Goal: Check status: Check status

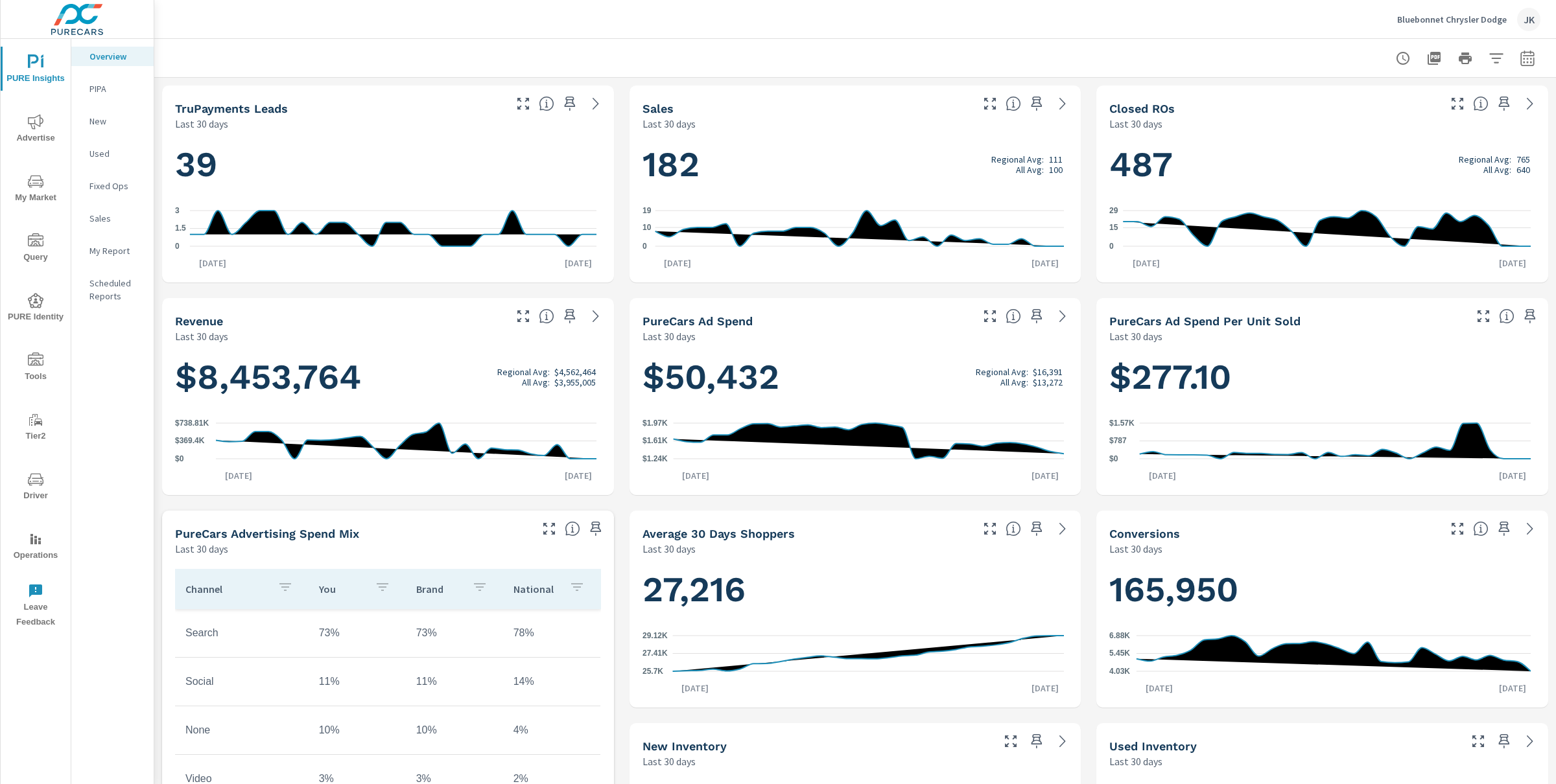
scroll to position [1, 0]
click at [39, 125] on icon "nav menu" at bounding box center [36, 121] width 16 height 15
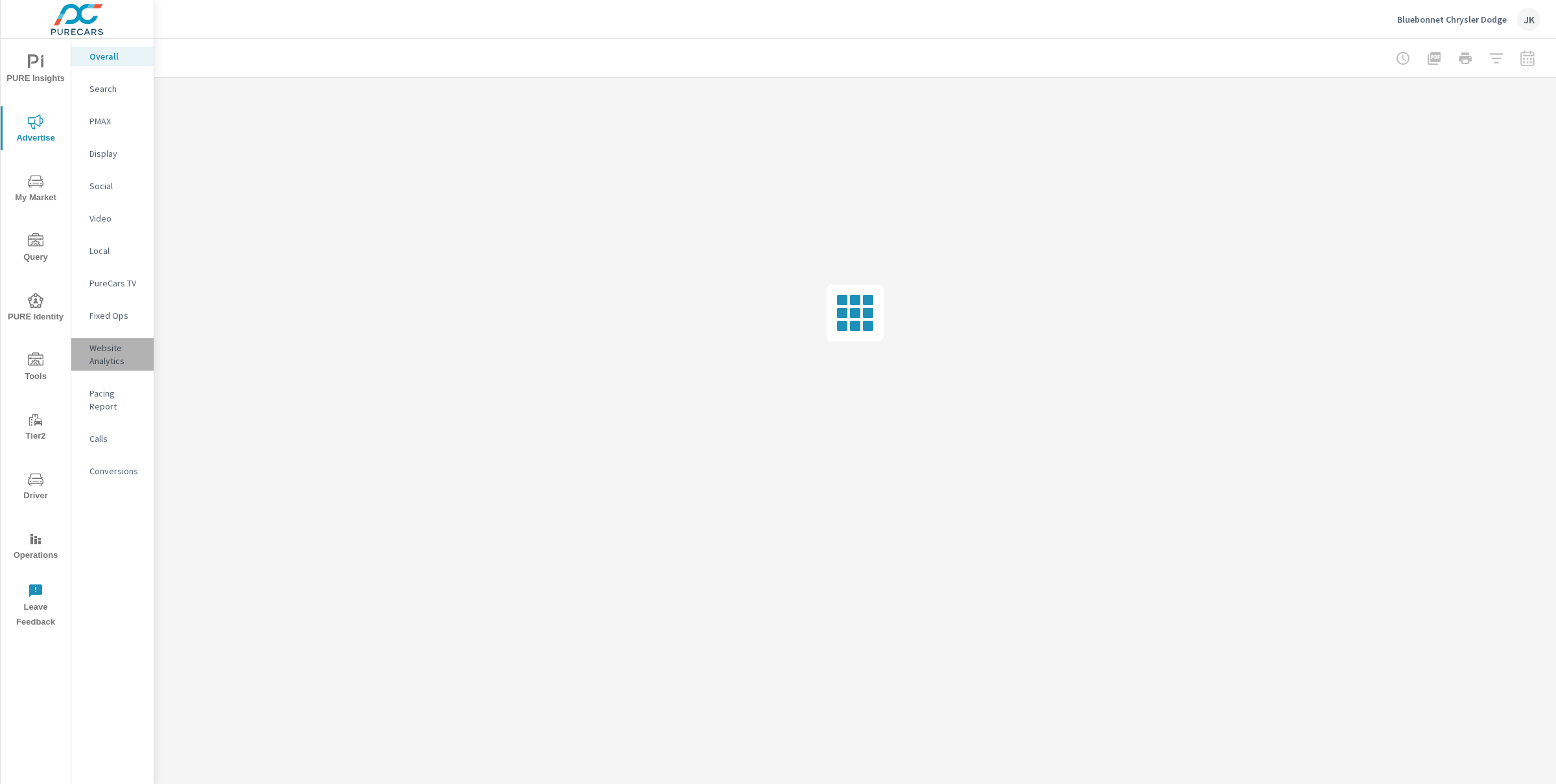
click at [92, 362] on p "Website Analytics" at bounding box center [116, 354] width 54 height 26
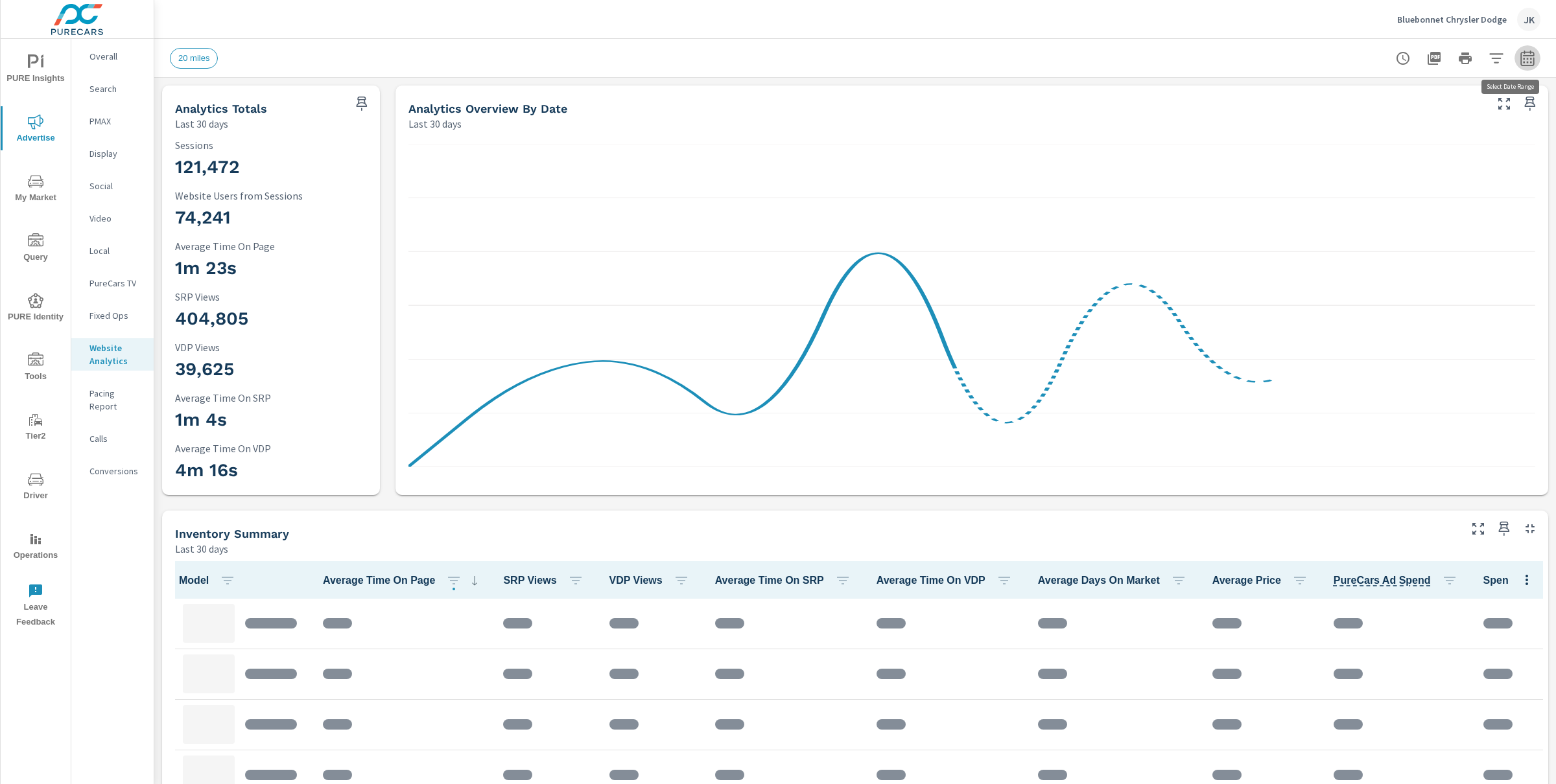
click at [1520, 62] on icon "button" at bounding box center [1528, 58] width 16 height 16
click at [1461, 113] on select "Custom [DATE] Last week Last 7 days Last 14 days Last 30 days Last 45 days Last…" at bounding box center [1411, 112] width 130 height 26
click at [1347, 99] on select "Custom [DATE] Last week Last 7 days Last 14 days Last 30 days Last 45 days Last…" at bounding box center [1411, 112] width 130 height 26
select select "Last month"
click at [1377, 177] on span "Apply" at bounding box center [1382, 183] width 53 height 13
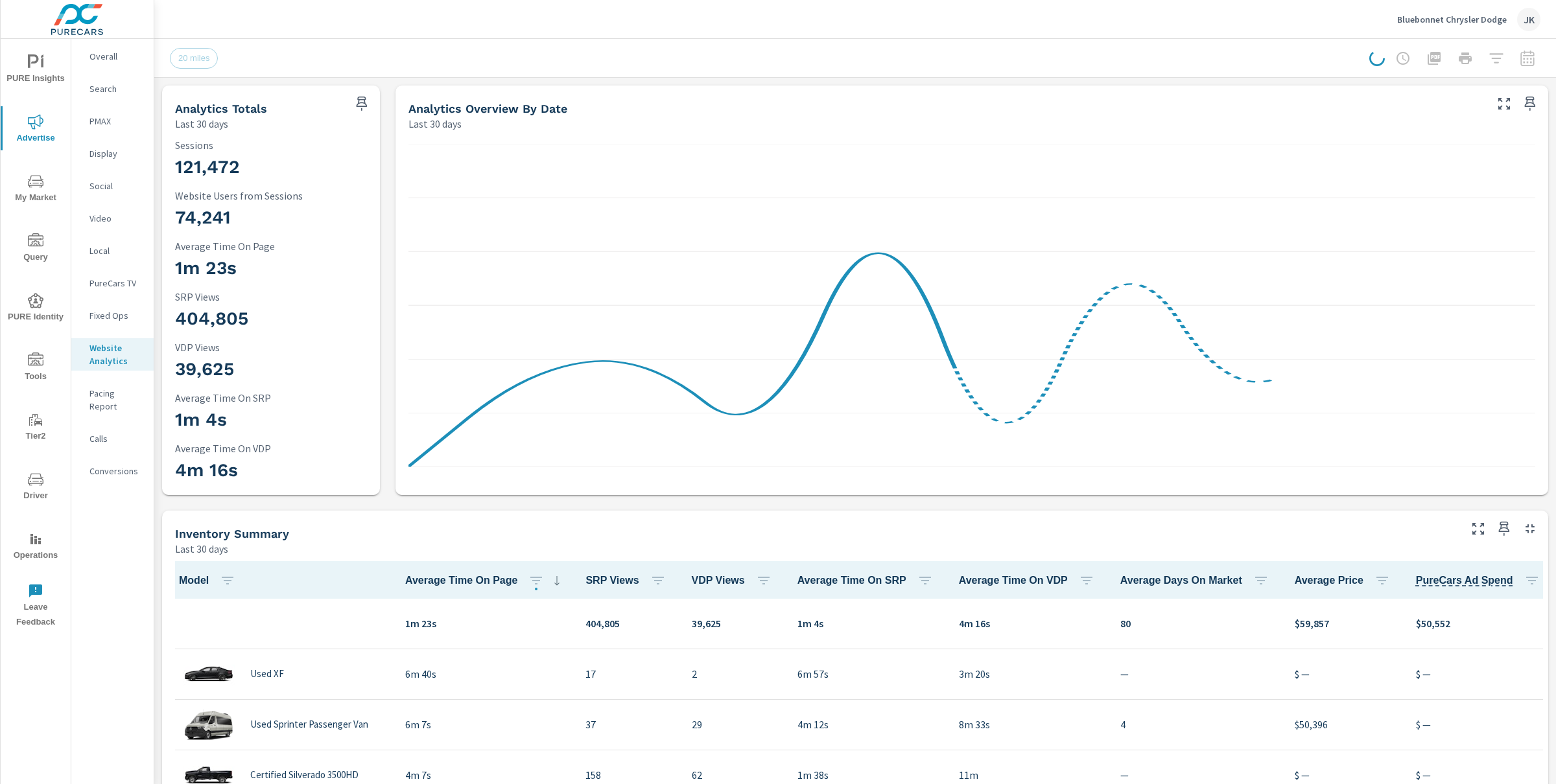
scroll to position [253, 0]
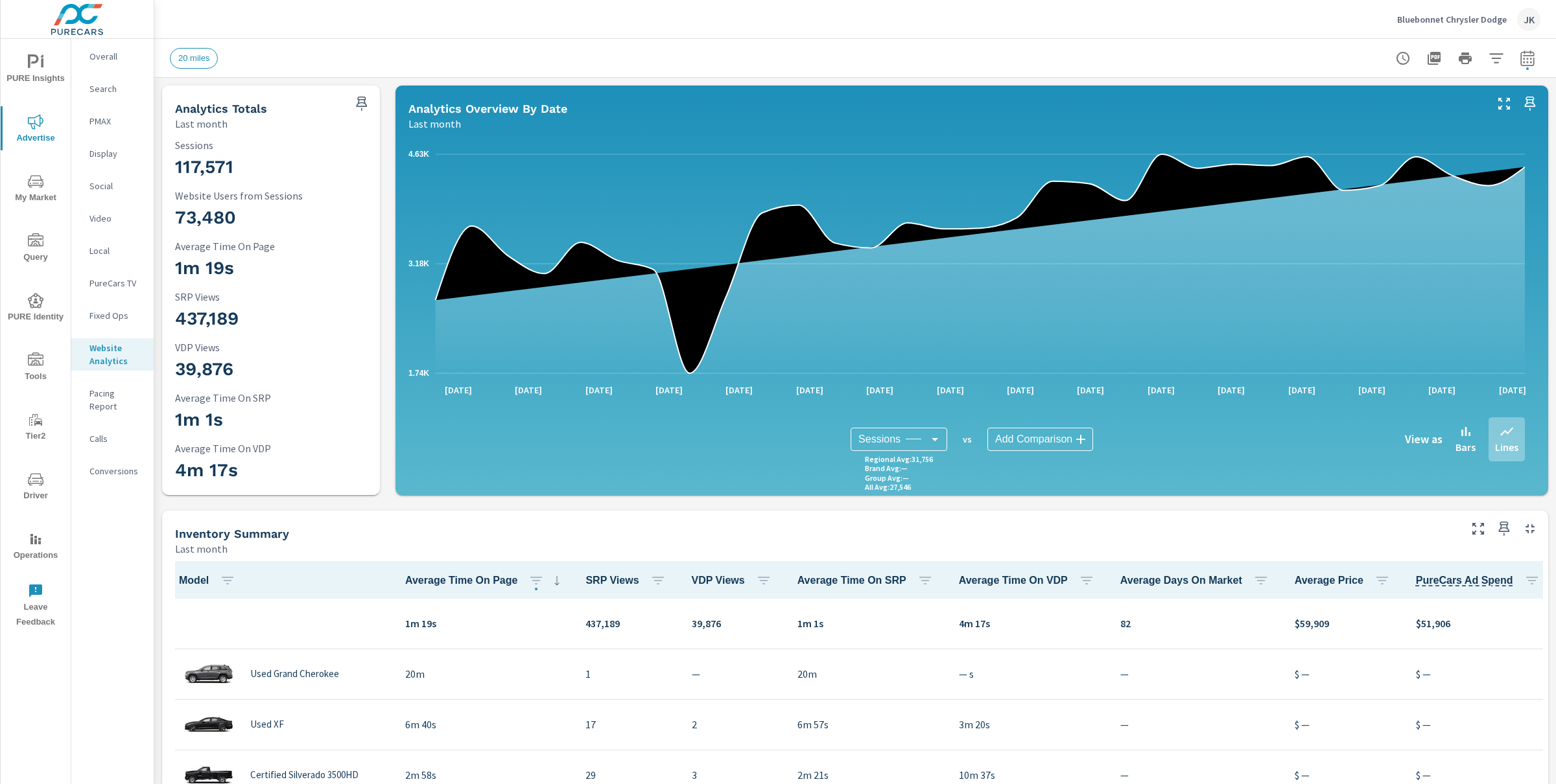
scroll to position [1, 0]
